Goal: Task Accomplishment & Management: Manage account settings

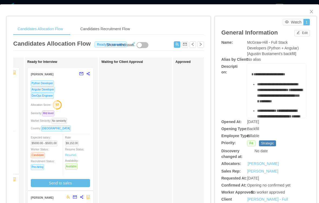
scroll to position [0, 142]
click at [80, 98] on div "DevOps Engineer" at bounding box center [59, 96] width 59 height 6
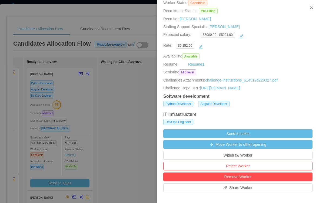
scroll to position [78, 0]
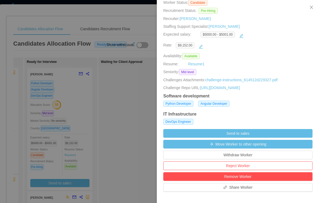
click at [263, 170] on button "Reject Worker" at bounding box center [237, 166] width 149 height 9
click at [252, 165] on button "Reject" at bounding box center [248, 167] width 15 height 6
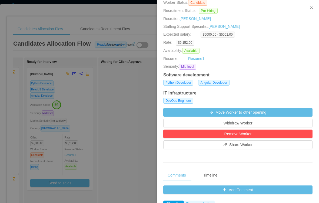
click at [116, 87] on div at bounding box center [159, 101] width 319 height 203
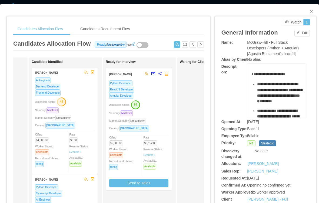
scroll to position [0, 72]
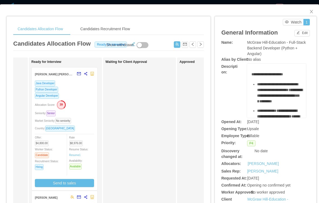
scroll to position [0, 144]
